Goal: Information Seeking & Learning: Understand process/instructions

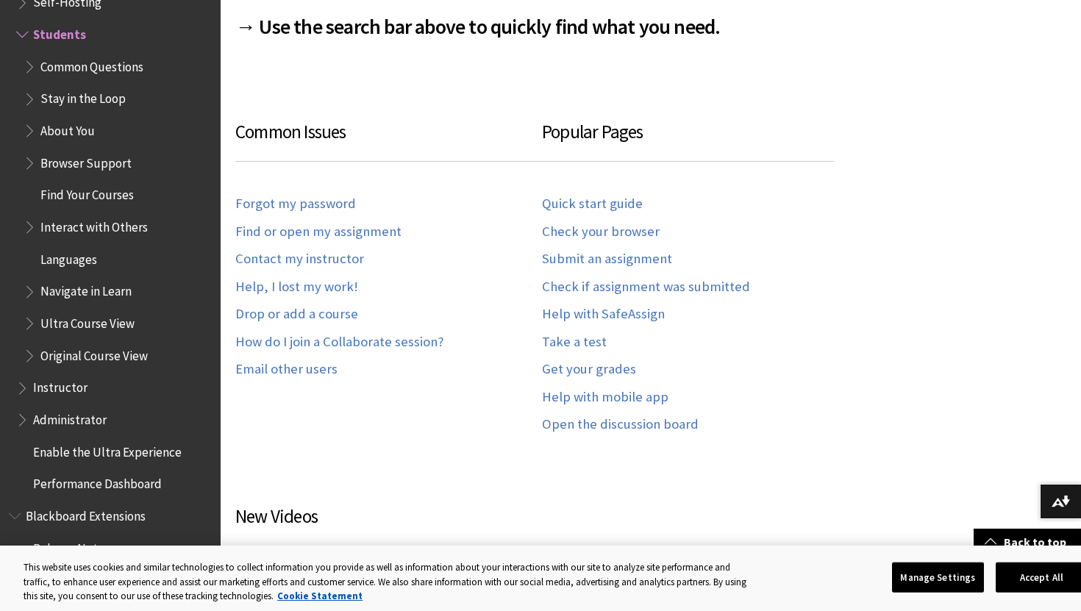
scroll to position [792, 0]
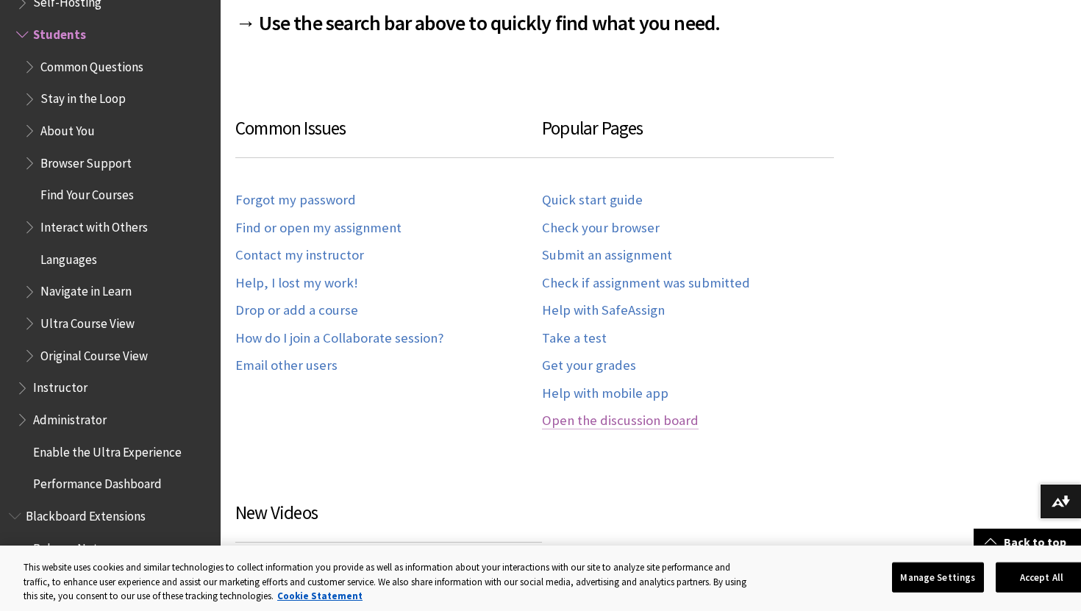
click at [637, 422] on link "Open the discussion board" at bounding box center [620, 420] width 157 height 17
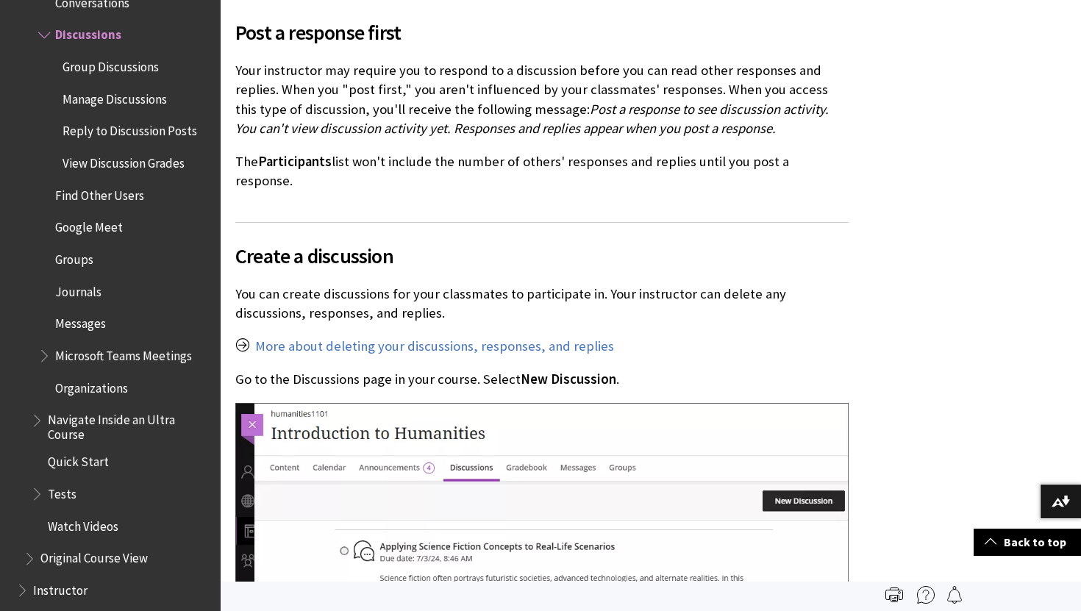
scroll to position [2062, 0]
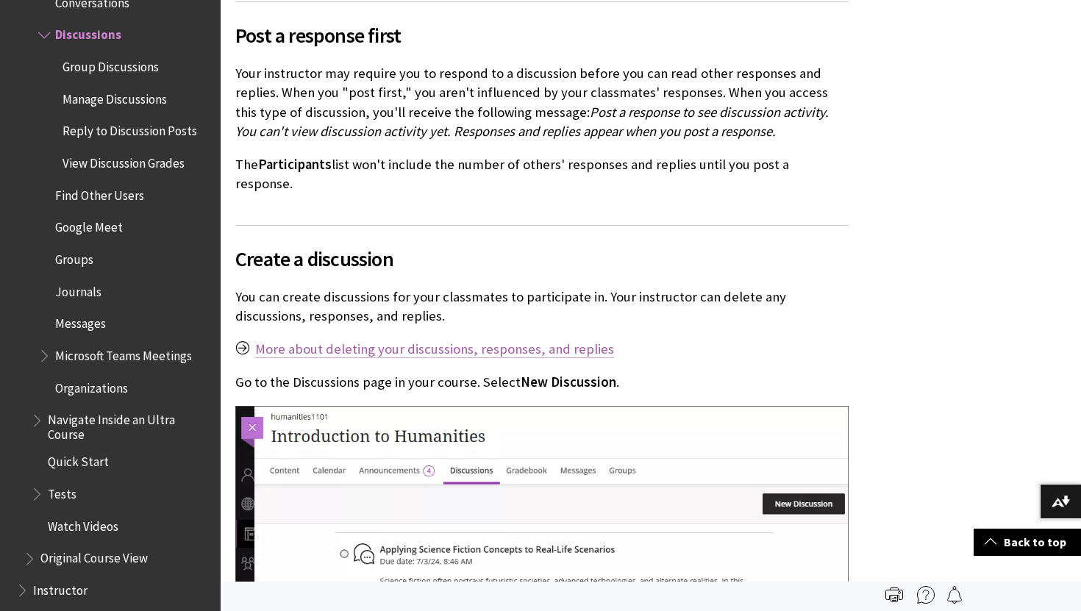
click at [550, 340] on link "More about deleting your discussions, responses, and replies" at bounding box center [434, 349] width 359 height 18
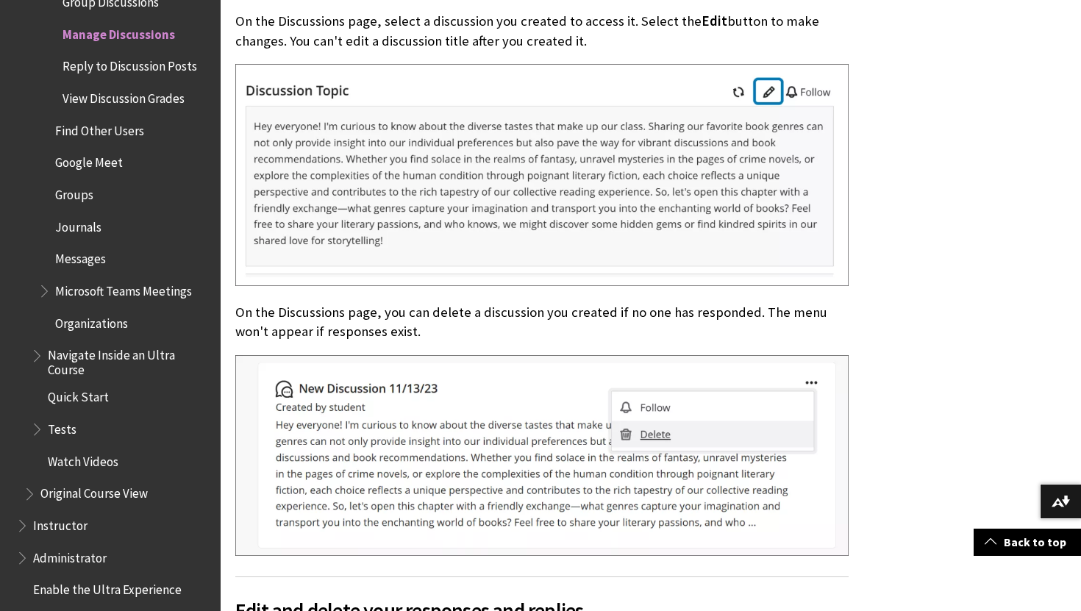
scroll to position [521, 0]
